Goal: Use online tool/utility: Utilize a website feature to perform a specific function

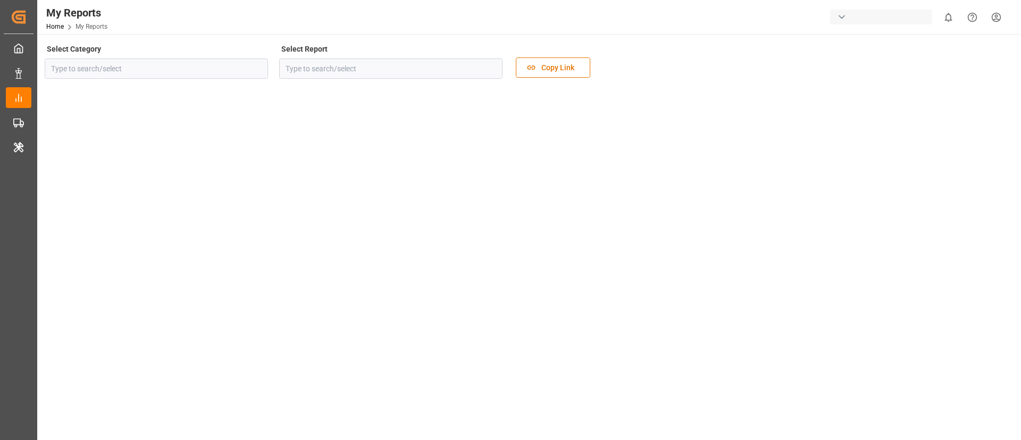
type input "Allocation"
type input "Allocation Management Standard Dashboard"
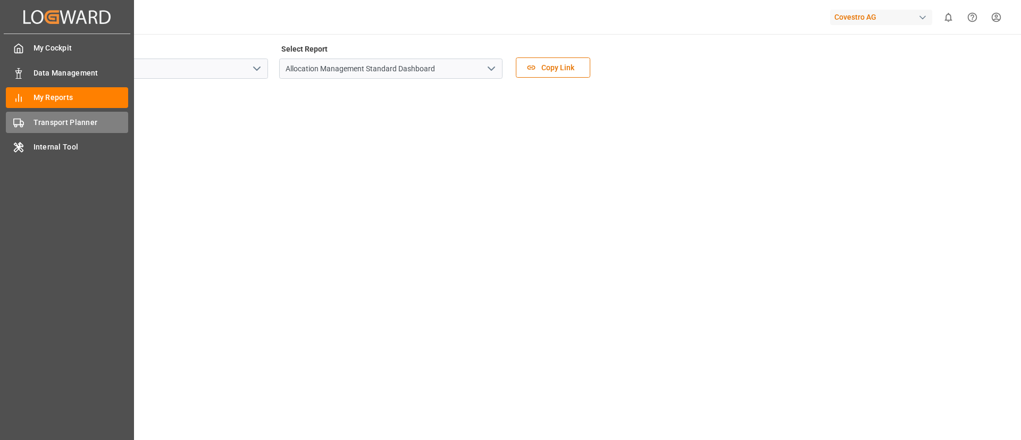
click at [62, 112] on div "Transport Planner Transport Planner" at bounding box center [67, 122] width 122 height 21
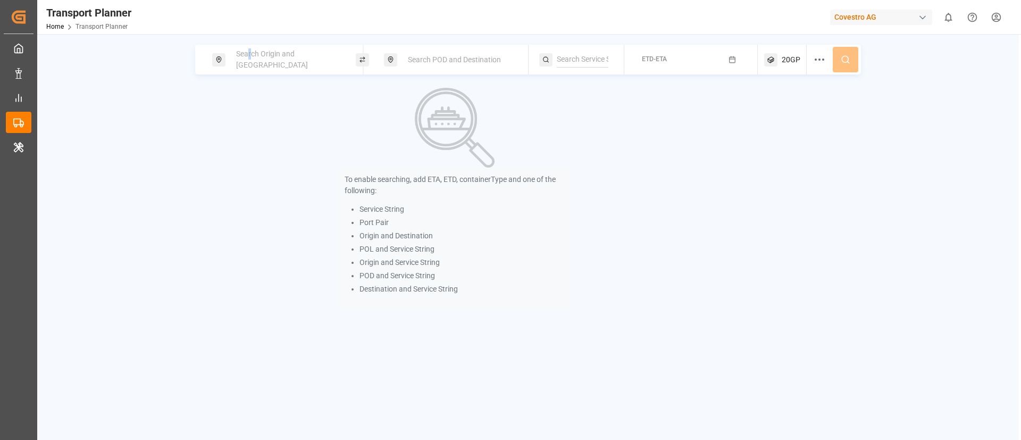
click at [247, 61] on span "Search Origin and [GEOGRAPHIC_DATA]" at bounding box center [272, 59] width 72 height 20
click at [257, 144] on input at bounding box center [277, 145] width 107 height 16
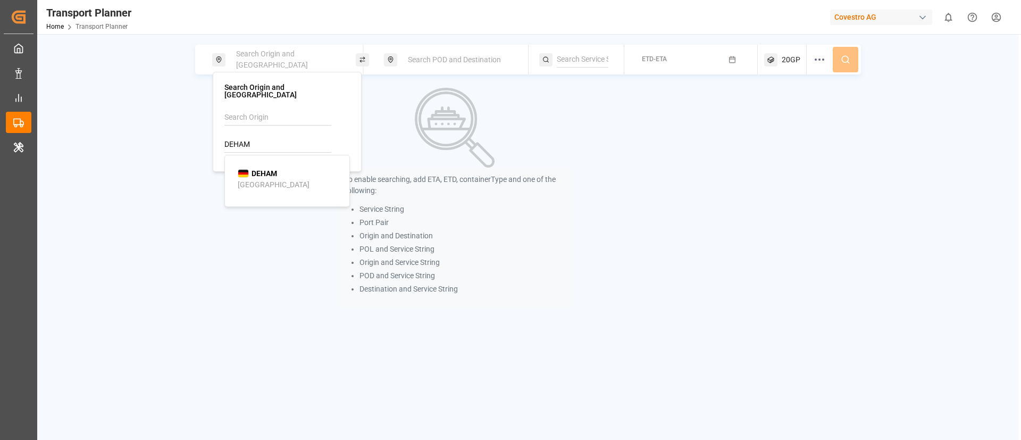
type input "DEHAM"
click at [257, 179] on div "[GEOGRAPHIC_DATA]" at bounding box center [274, 184] width 72 height 11
click at [451, 58] on span "Search POD and Destination" at bounding box center [454, 59] width 93 height 9
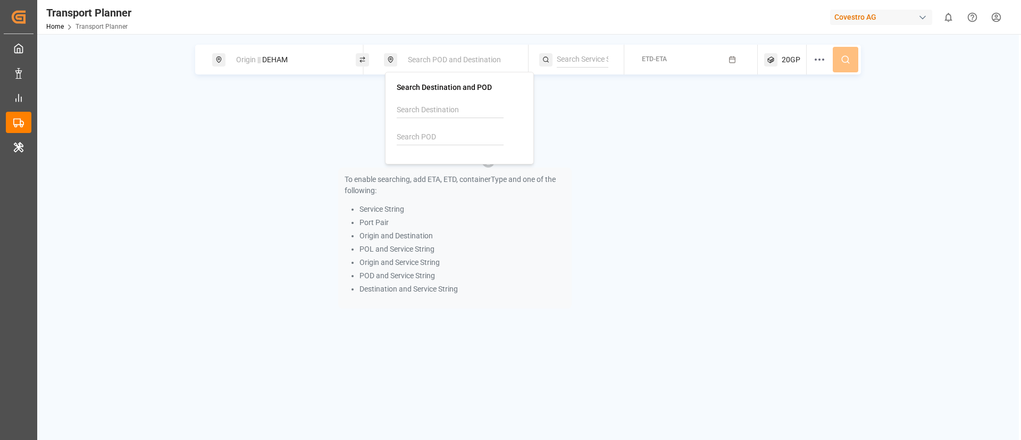
click at [417, 131] on input at bounding box center [450, 137] width 107 height 16
type input "THLCH"
click at [447, 166] on b "THLCH" at bounding box center [436, 166] width 24 height 9
click at [578, 56] on input at bounding box center [583, 60] width 52 height 16
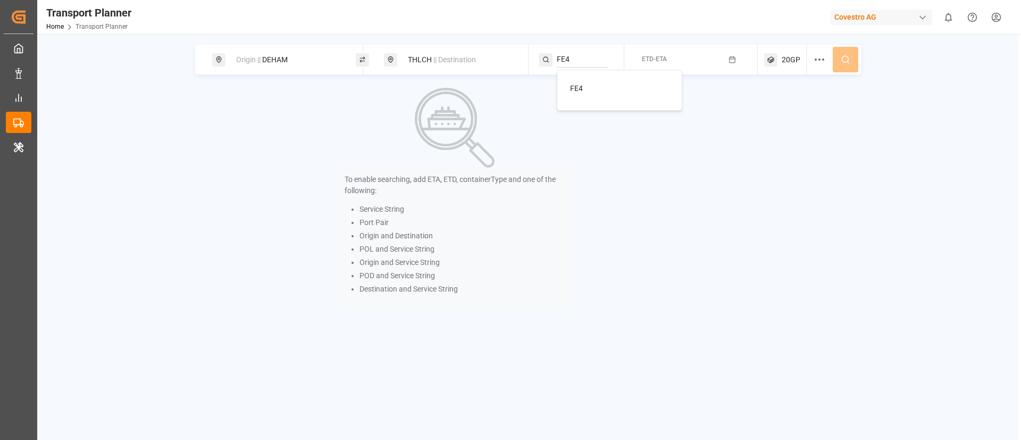
type input "FE4"
click at [584, 86] on div "FE4" at bounding box center [621, 88] width 103 height 11
click at [668, 55] on button "ETD-ETA" at bounding box center [691, 59] width 121 height 21
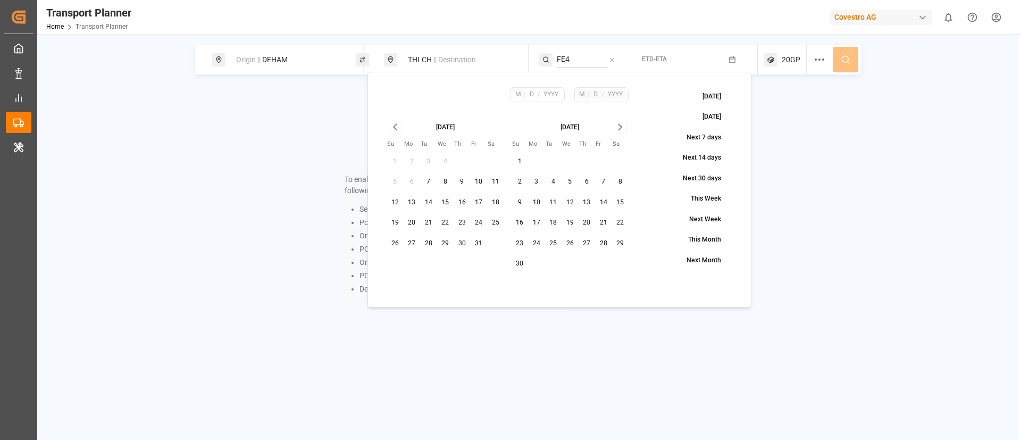
click at [429, 205] on button "14" at bounding box center [428, 202] width 17 height 17
type input "10"
type input "14"
type input "2025"
click at [623, 127] on icon "Go to next month" at bounding box center [620, 127] width 12 height 13
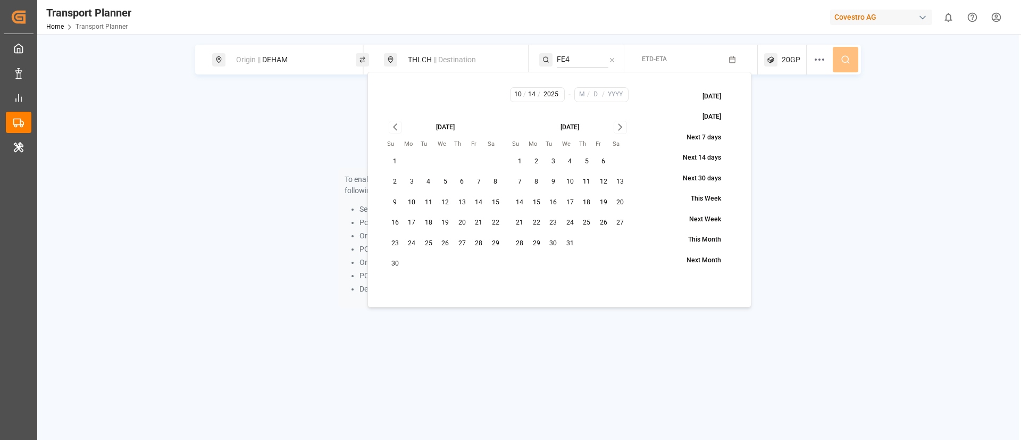
click at [572, 244] on button "31" at bounding box center [569, 243] width 17 height 17
type input "12"
type input "31"
type input "2025"
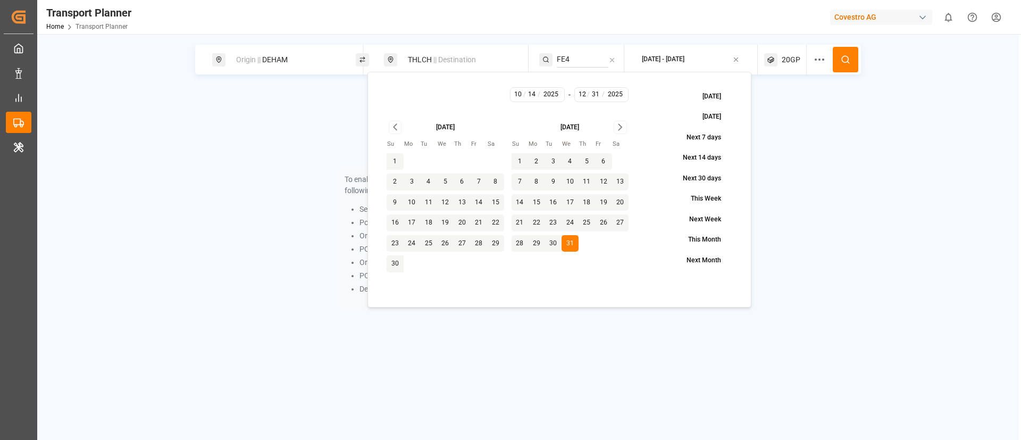
click at [785, 56] on span "20GP" at bounding box center [791, 59] width 19 height 11
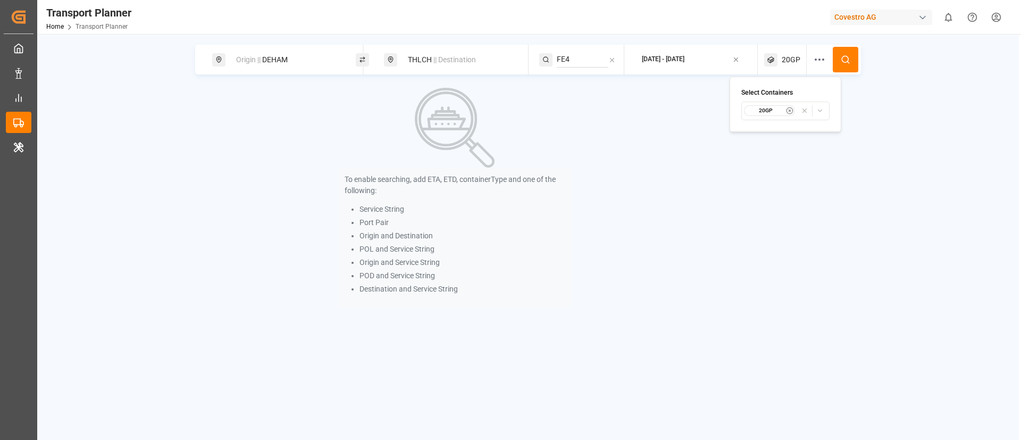
click at [791, 107] on circle "button" at bounding box center [789, 110] width 6 height 6
click at [786, 109] on span "Select Container Type..." at bounding box center [775, 111] width 69 height 10
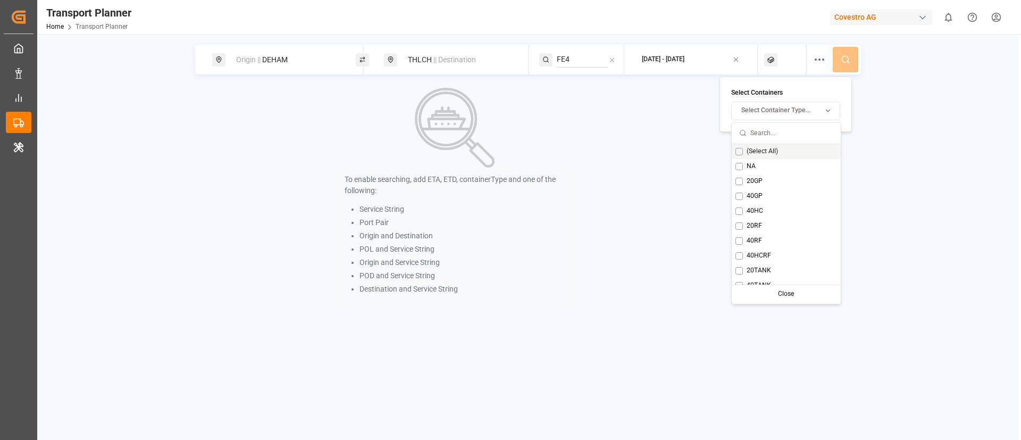
click at [760, 149] on span "(Select All)" at bounding box center [761, 152] width 31 height 10
click at [757, 152] on span "(Select All)" at bounding box center [756, 152] width 31 height 10
click at [749, 164] on span "NA" at bounding box center [750, 167] width 9 height 10
click at [849, 57] on icon at bounding box center [846, 60] width 10 height 10
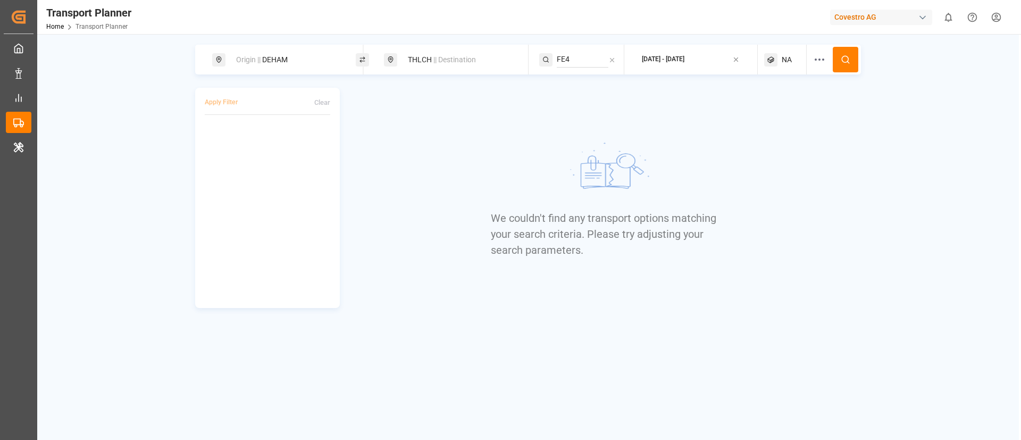
click at [785, 59] on span "NA" at bounding box center [787, 59] width 10 height 11
click at [790, 107] on circle "button" at bounding box center [789, 110] width 6 height 6
click at [774, 108] on span "Select Container Type..." at bounding box center [775, 111] width 69 height 10
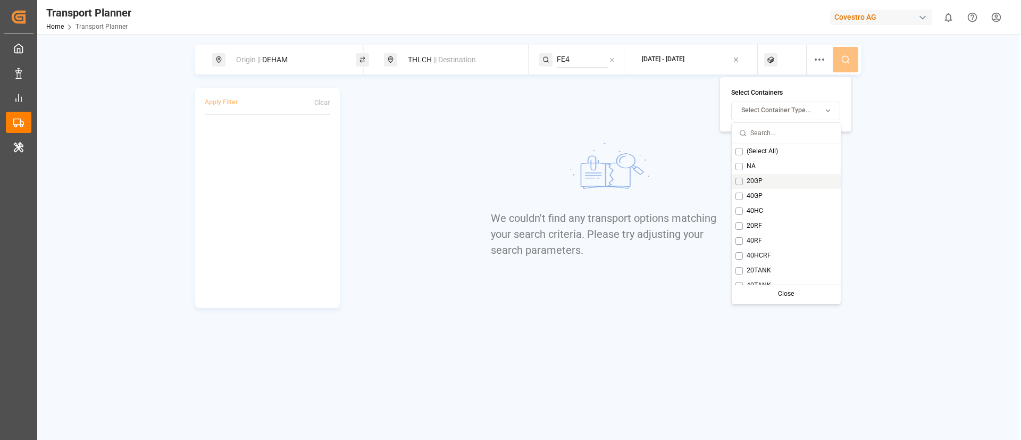
click at [757, 177] on span "20GP" at bounding box center [754, 182] width 16 height 10
click at [847, 55] on icon at bounding box center [846, 60] width 10 height 10
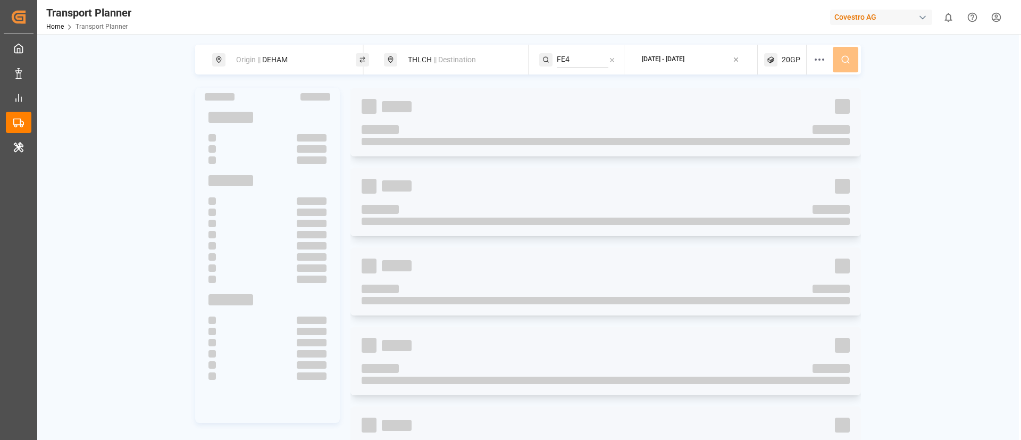
click at [818, 59] on icon at bounding box center [819, 59] width 13 height 13
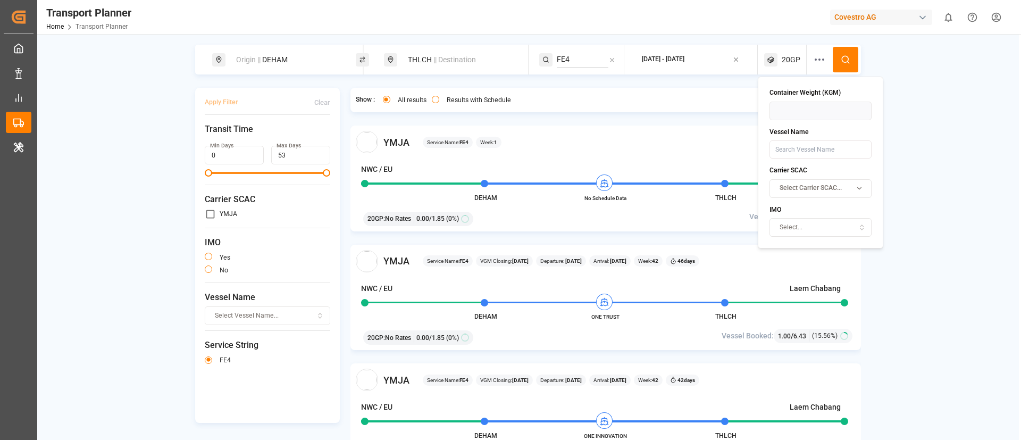
click at [944, 102] on div "Origin || DEHAM THLCH || Destination FE4 [DATE] - [DATE] 20GP Apply Filter Clea…" at bounding box center [527, 261] width 981 height 433
